Goal: Navigation & Orientation: Understand site structure

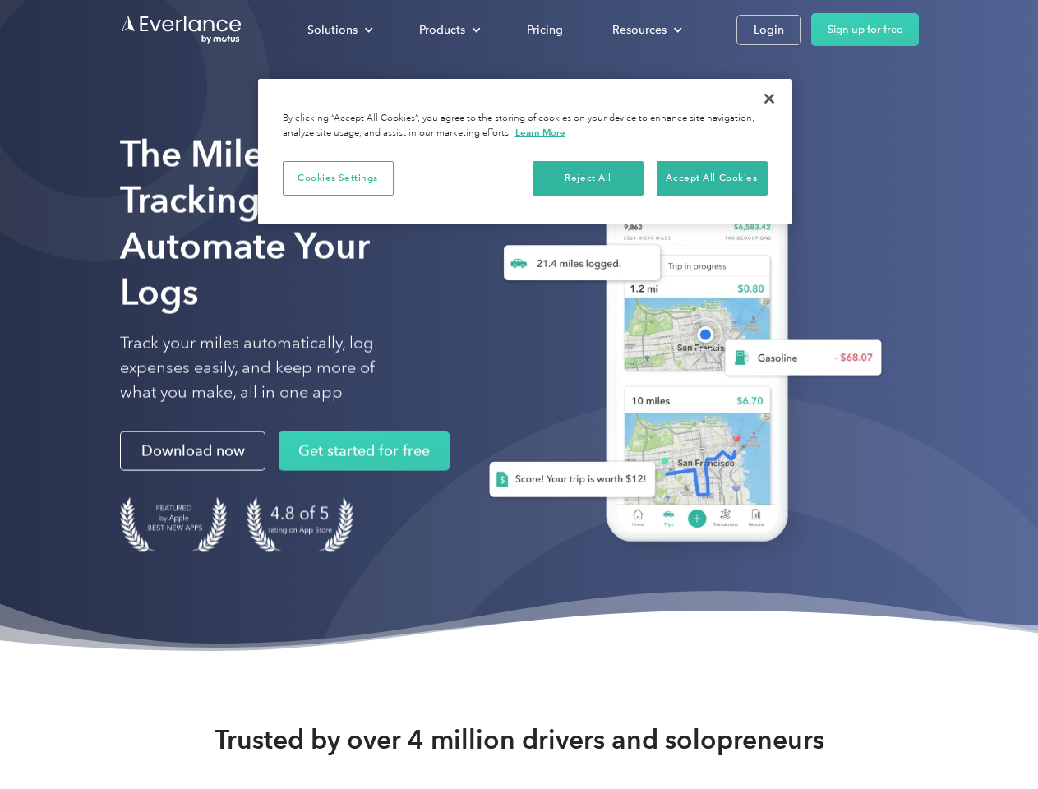
click at [339, 30] on div "Solutions" at bounding box center [332, 30] width 50 height 21
click at [448, 30] on div "Products" at bounding box center [442, 30] width 46 height 21
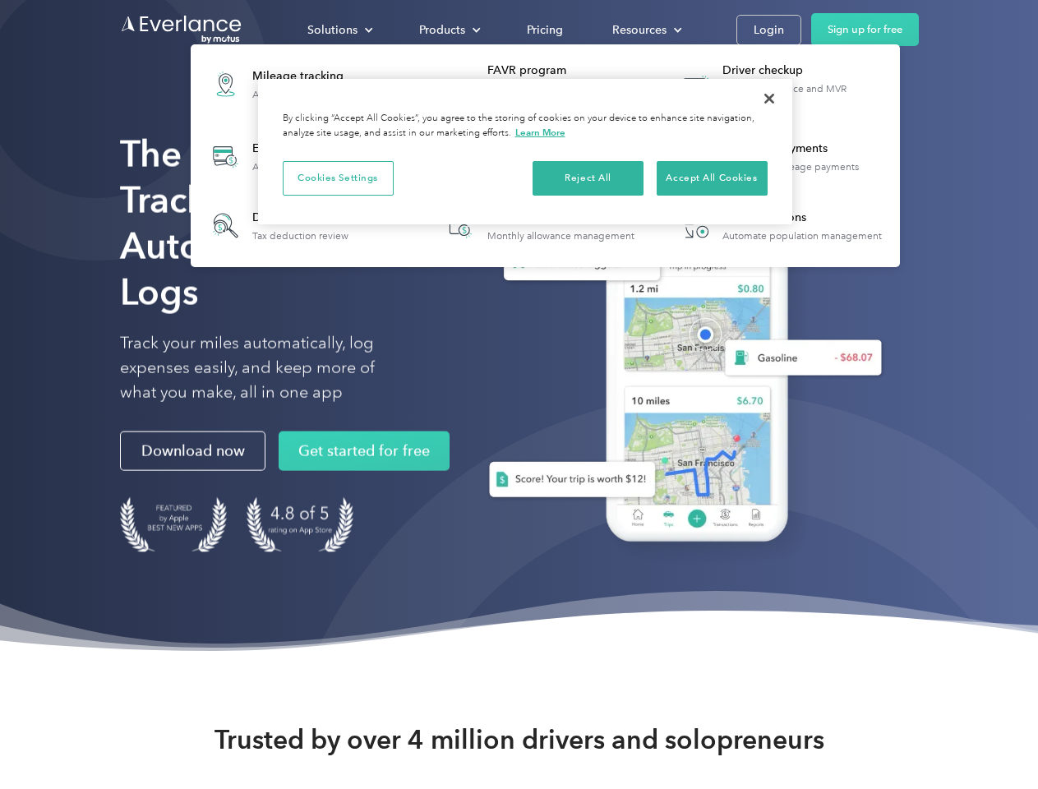
click at [645, 30] on div "Resources" at bounding box center [639, 30] width 54 height 21
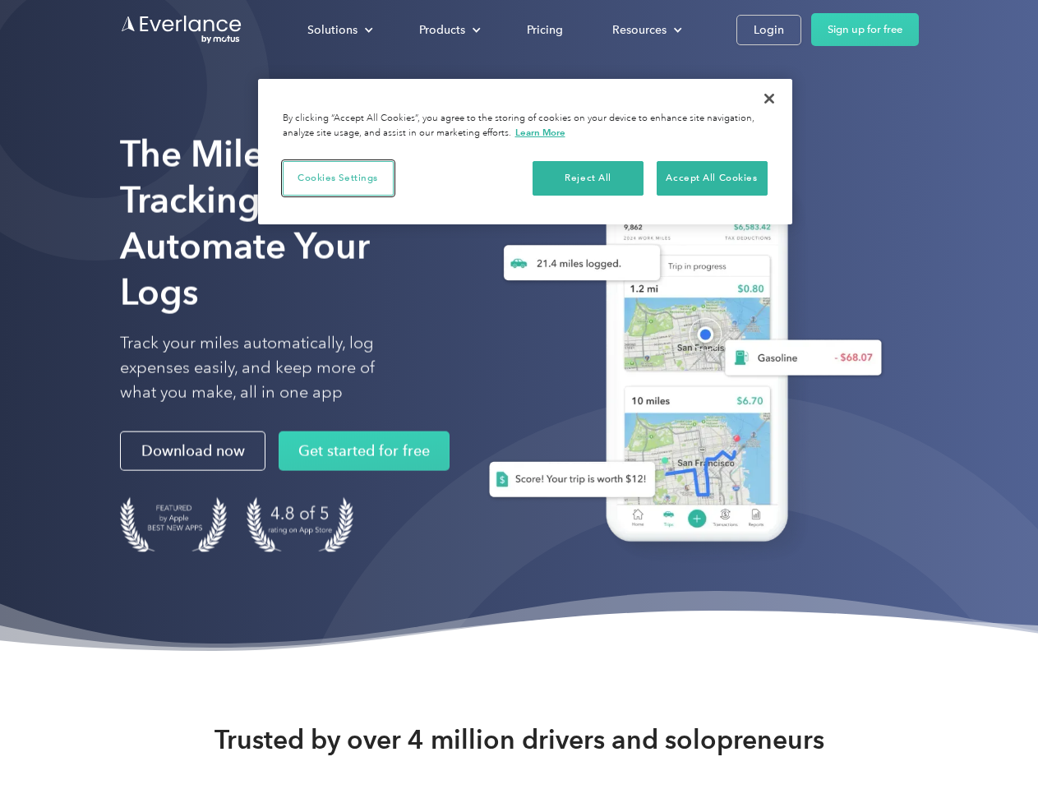
click at [338, 177] on button "Cookies Settings" at bounding box center [338, 178] width 111 height 35
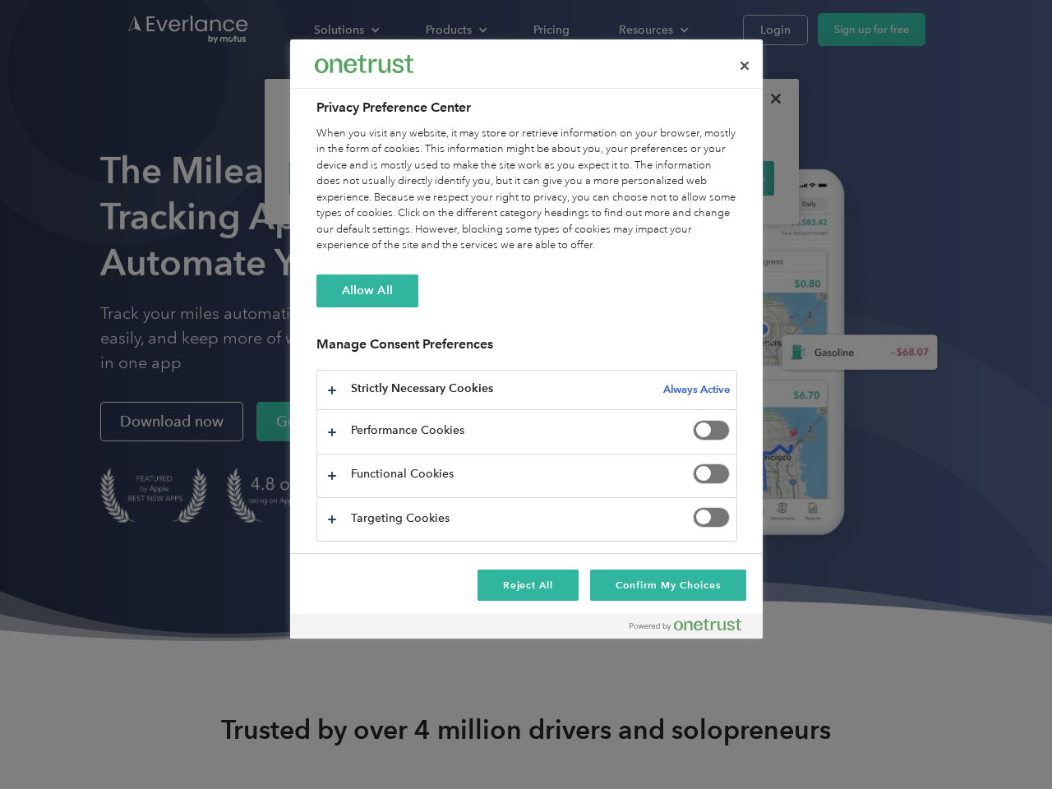
click at [588, 177] on div "When you visit any website, it may store or retrieve information on your browse…" at bounding box center [526, 190] width 421 height 128
click at [711, 177] on div "When you visit any website, it may store or retrieve information on your browse…" at bounding box center [526, 190] width 421 height 128
click at [769, 99] on div at bounding box center [526, 394] width 1052 height 789
